Goal: Find specific page/section: Find specific page/section

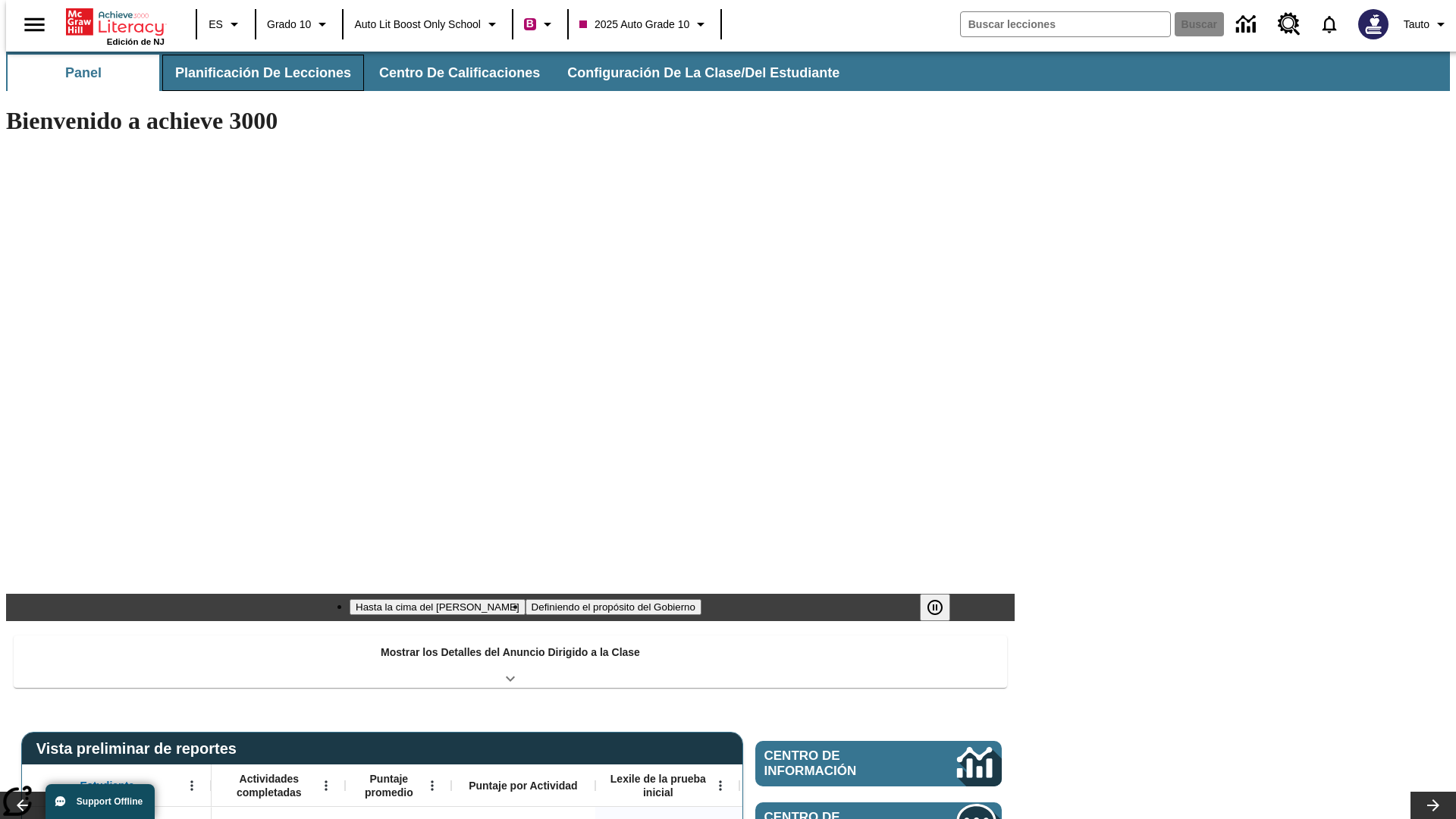
click at [254, 73] on button "Planificación de lecciones" at bounding box center [263, 73] width 202 height 37
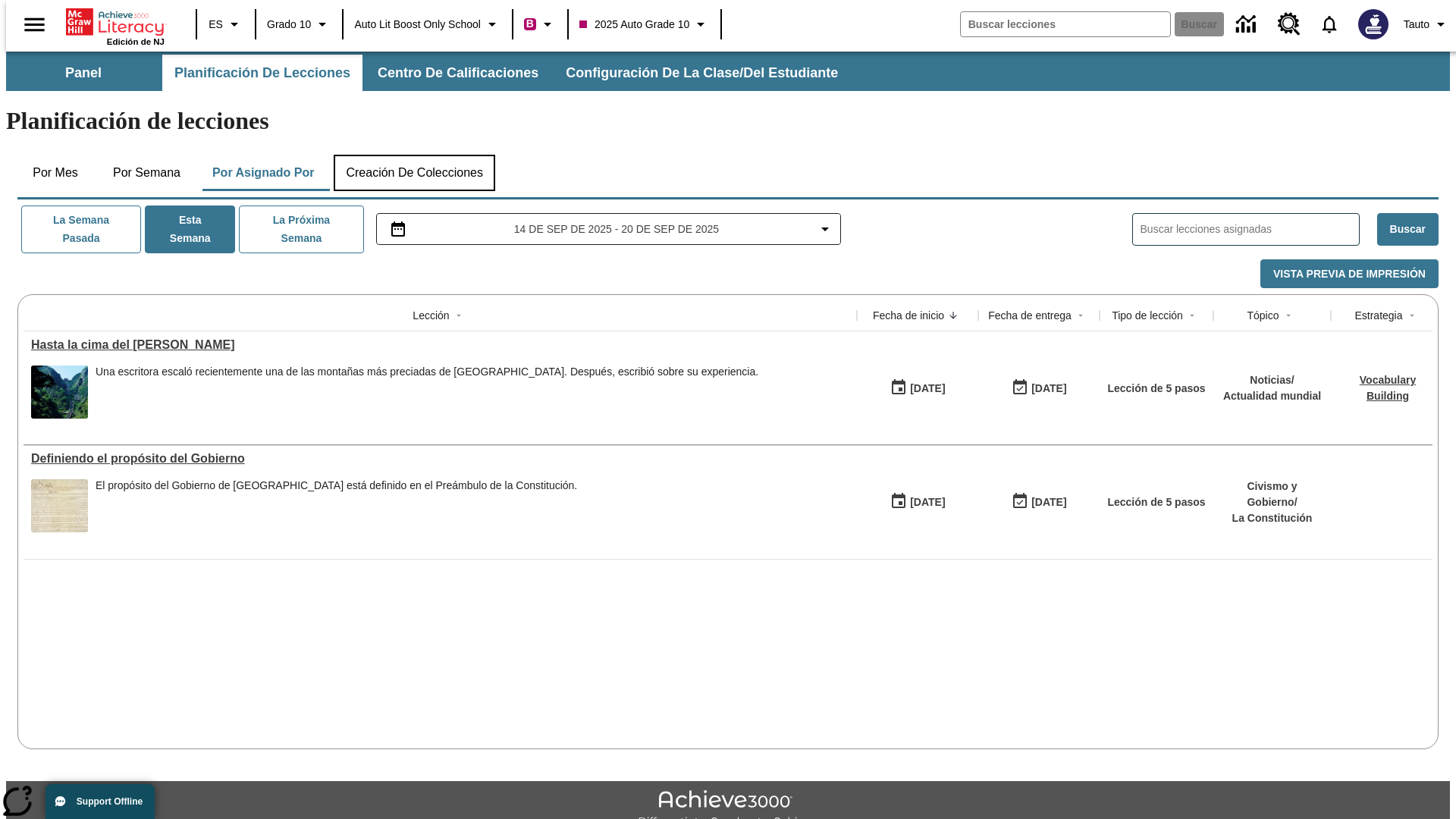
click at [414, 154] on button "Creación de colecciones" at bounding box center [415, 172] width 162 height 37
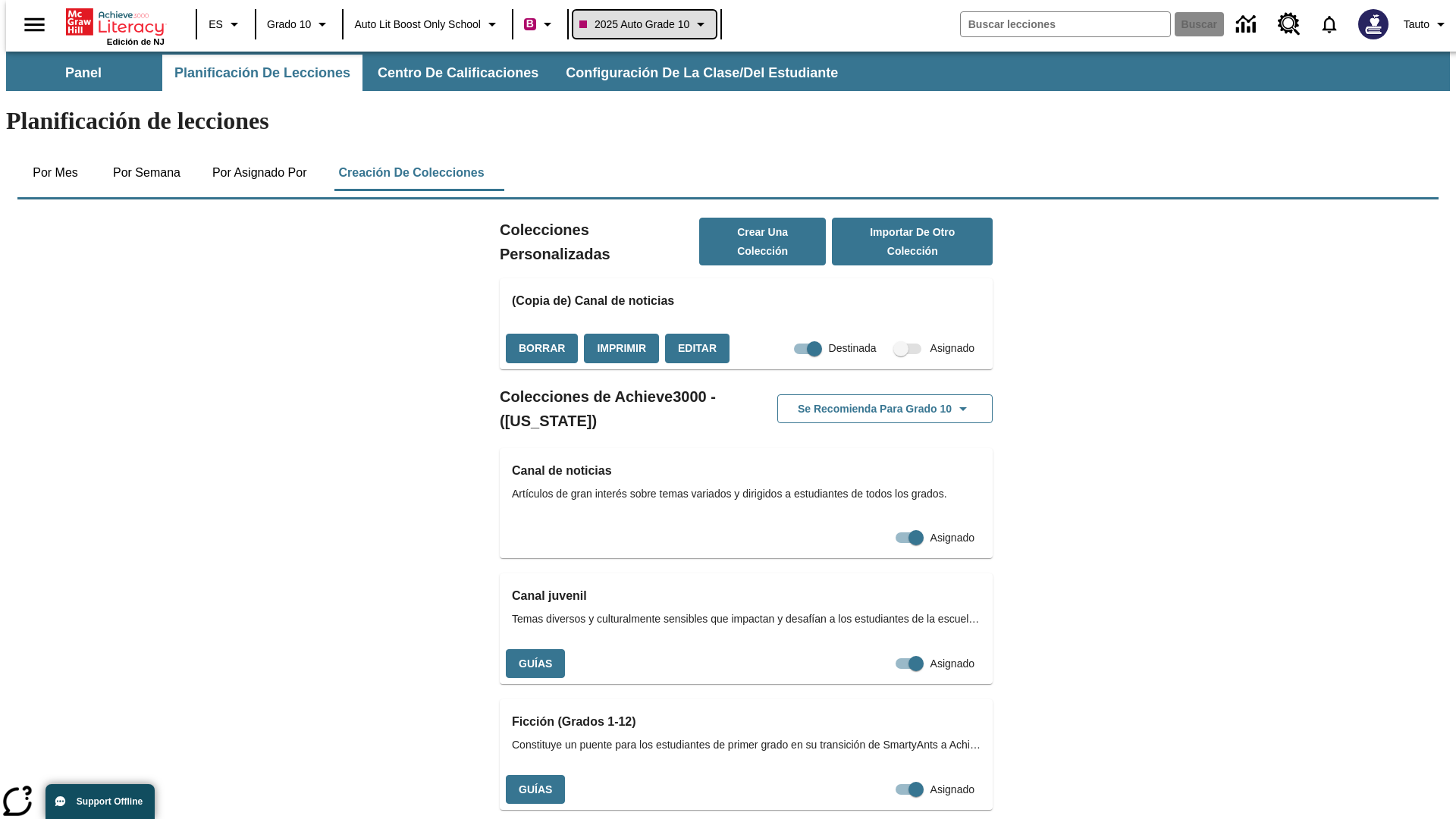
click at [649, 24] on span "2025 Auto Grade 10" at bounding box center [634, 24] width 110 height 16
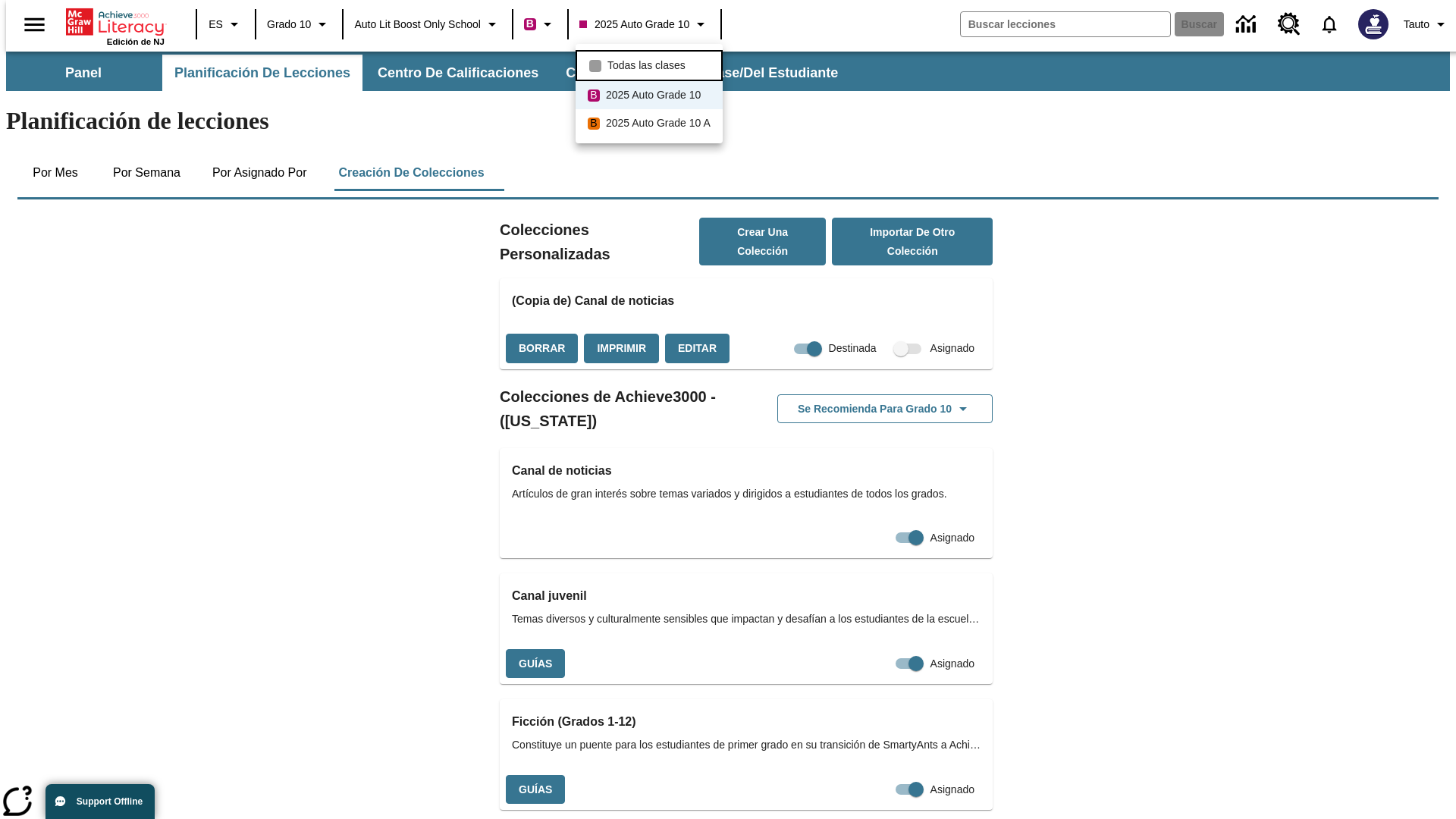
click at [652, 64] on span "Todas las clases" at bounding box center [647, 66] width 78 height 16
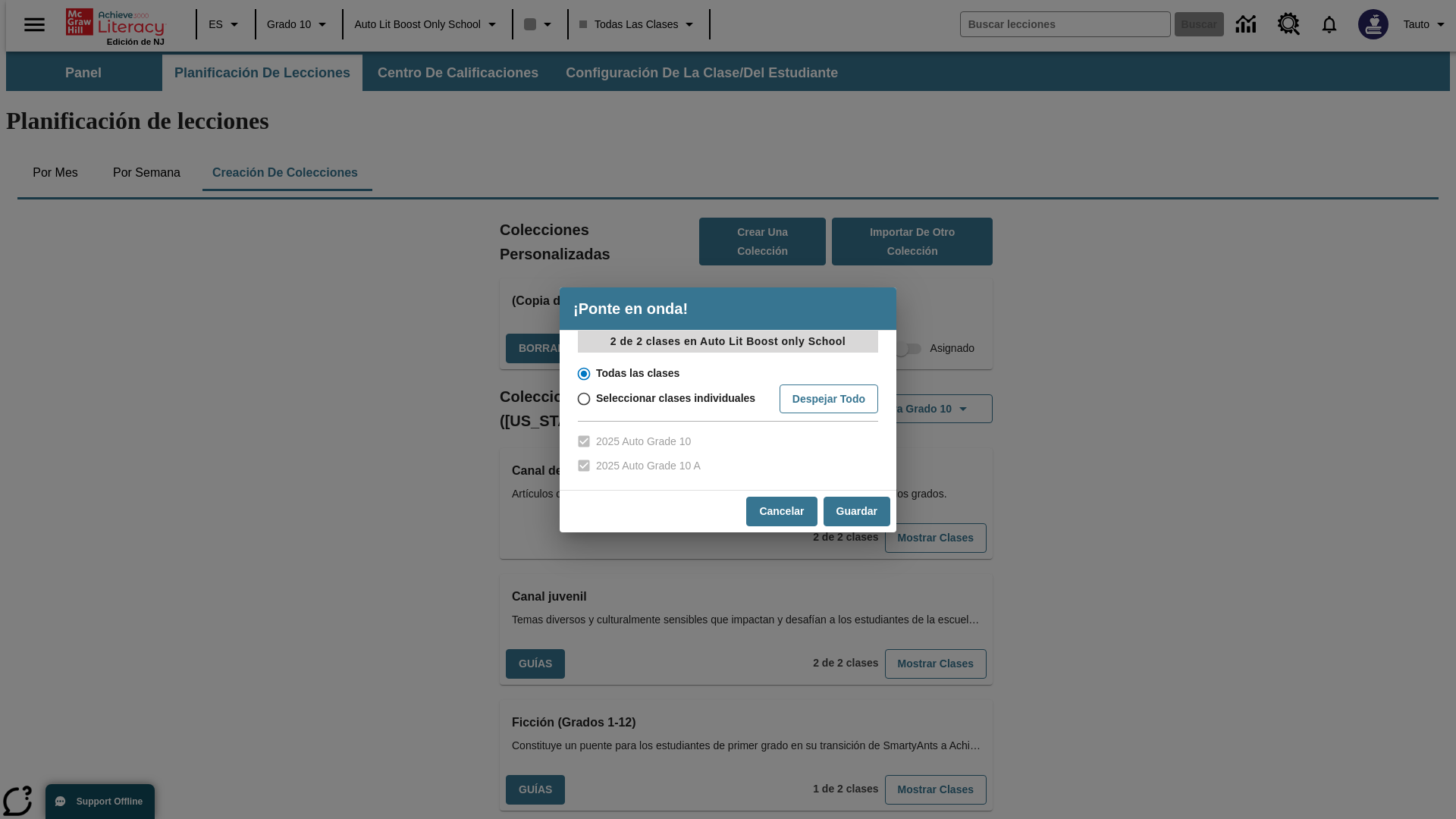
scroll to position [447, 0]
